Goal: Transaction & Acquisition: Purchase product/service

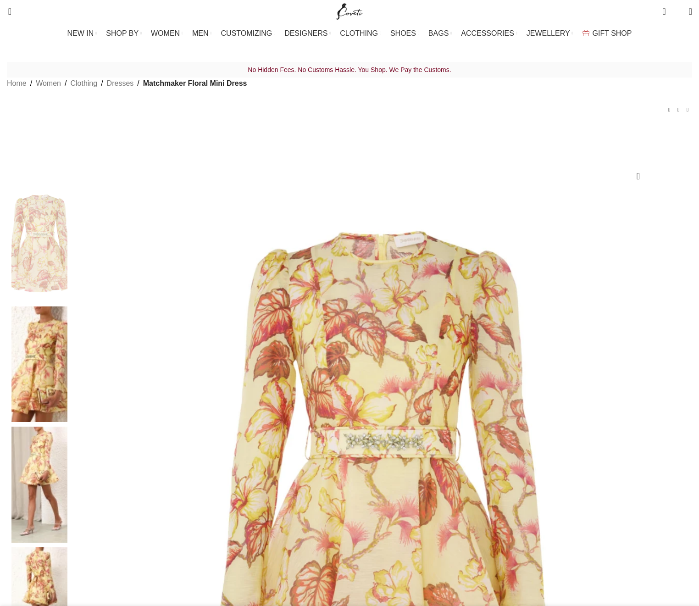
click at [327, 327] on img at bounding box center [379, 493] width 615 height 615
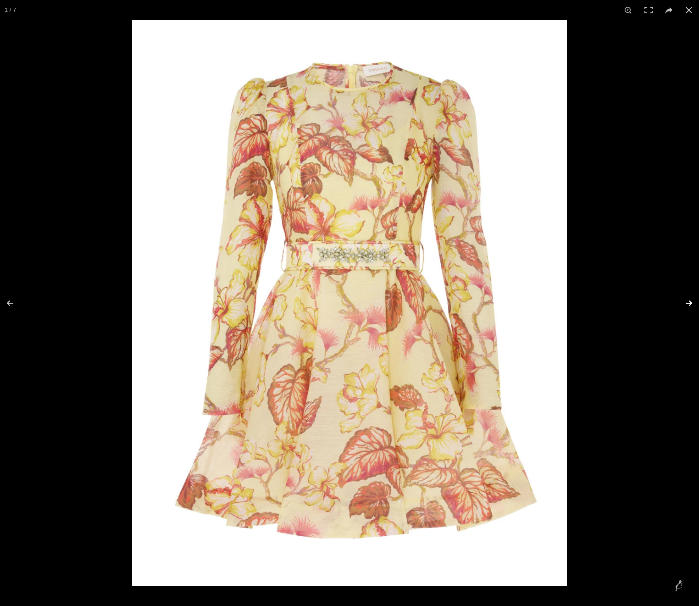
click at [691, 308] on button at bounding box center [682, 303] width 32 height 46
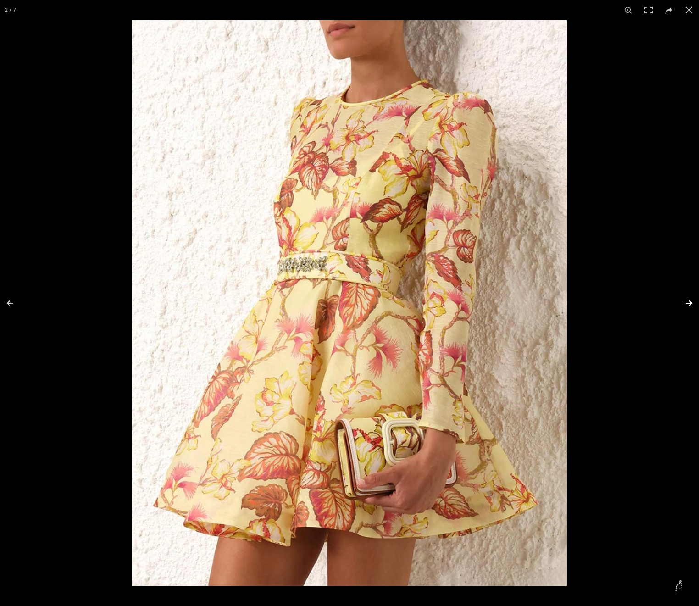
click at [691, 308] on button at bounding box center [682, 303] width 32 height 46
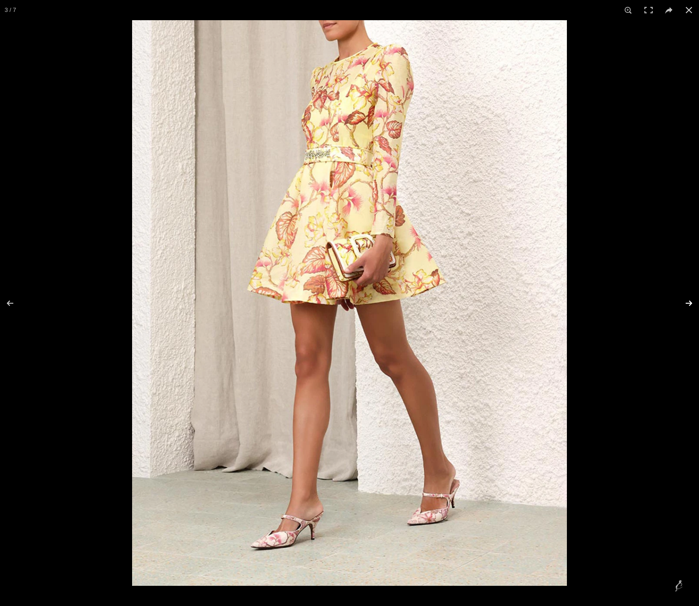
click at [691, 308] on button at bounding box center [682, 303] width 32 height 46
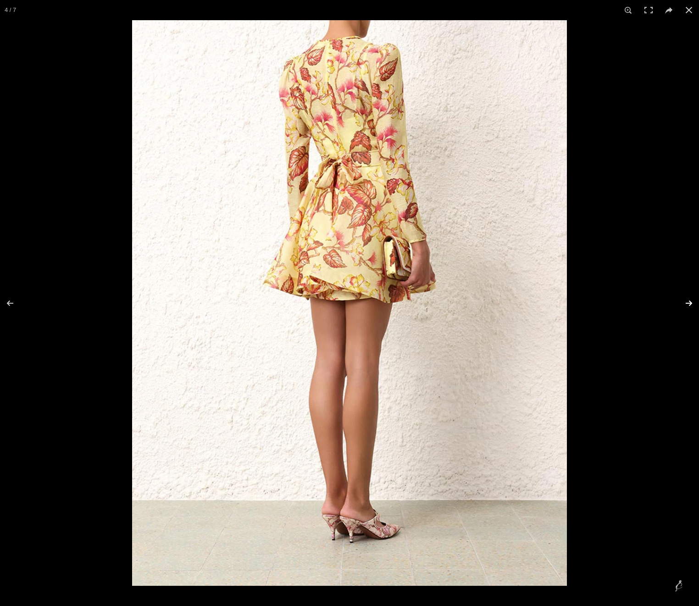
click at [691, 308] on button at bounding box center [682, 303] width 32 height 46
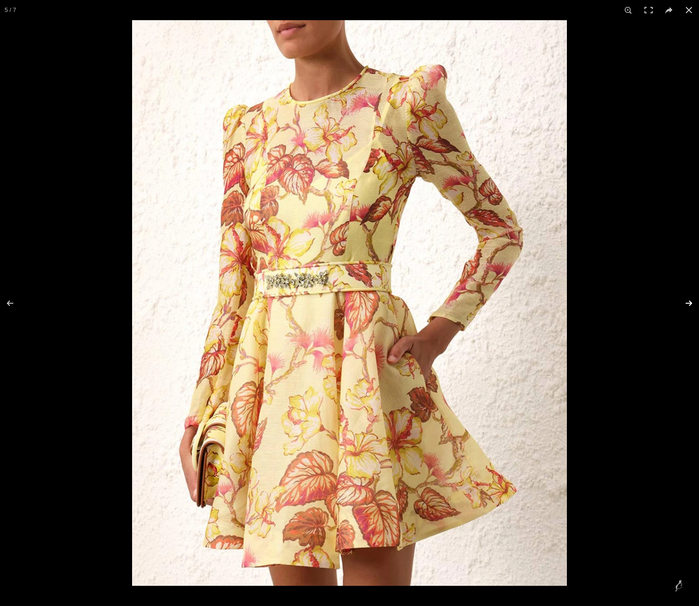
scroll to position [0, 96]
click at [689, 303] on button at bounding box center [682, 303] width 32 height 46
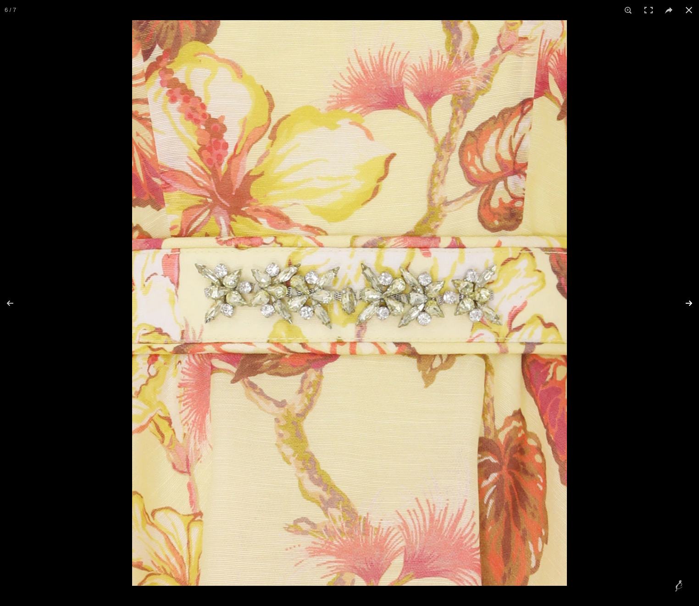
click at [687, 303] on button at bounding box center [682, 303] width 32 height 46
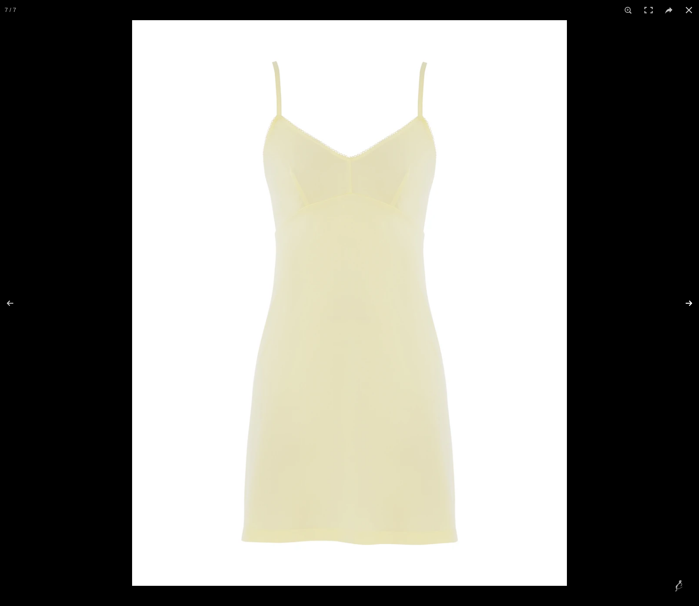
click at [690, 300] on button at bounding box center [682, 303] width 32 height 46
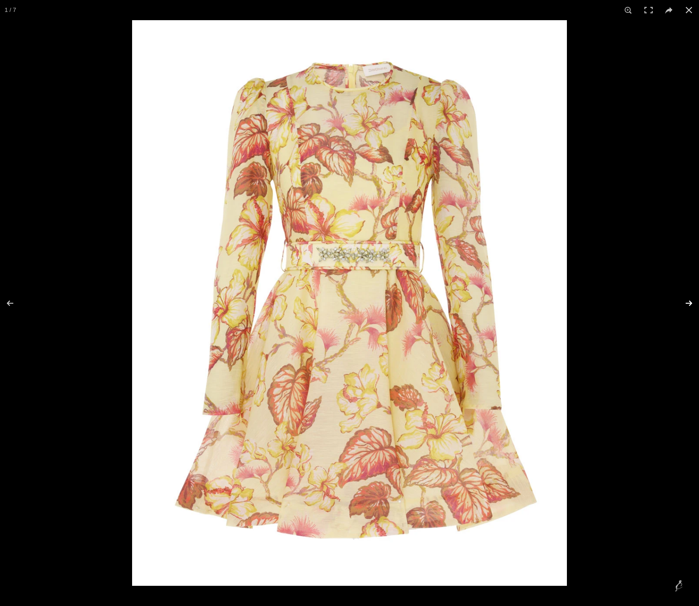
click at [690, 300] on button at bounding box center [682, 303] width 32 height 46
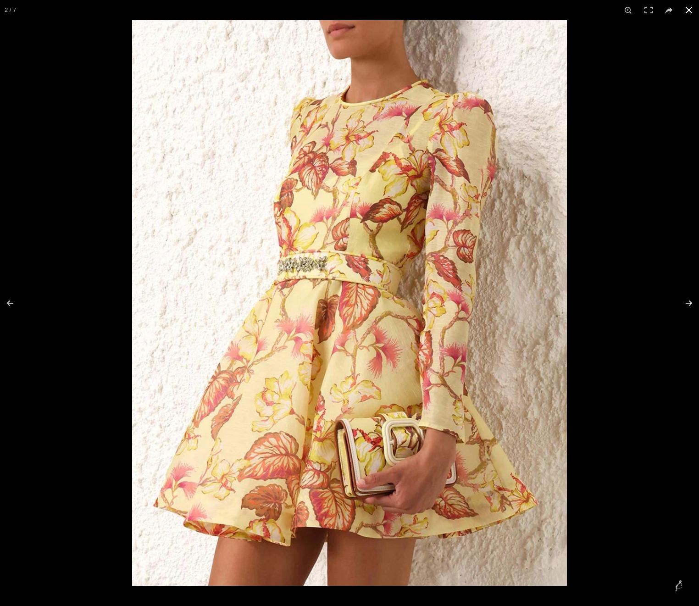
click at [683, 6] on button at bounding box center [688, 10] width 20 height 20
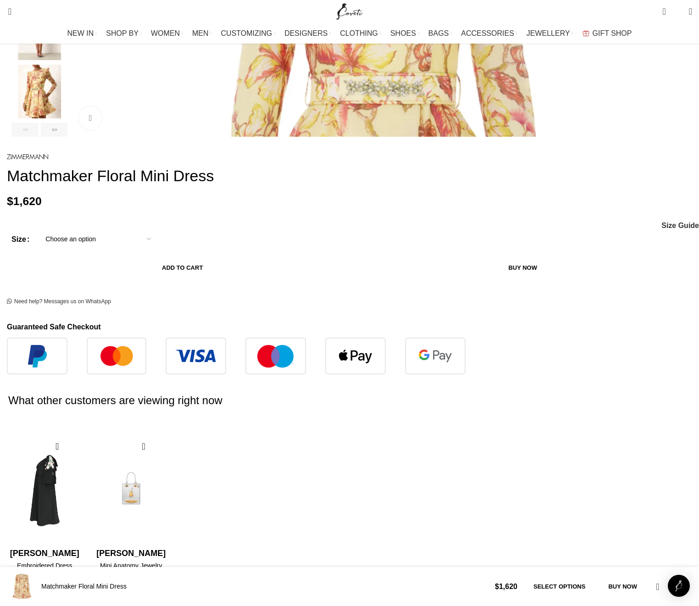
scroll to position [0, 193]
click at [168, 434] on img "2 / 2" at bounding box center [131, 490] width 75 height 113
